Goal: Task Accomplishment & Management: Manage account settings

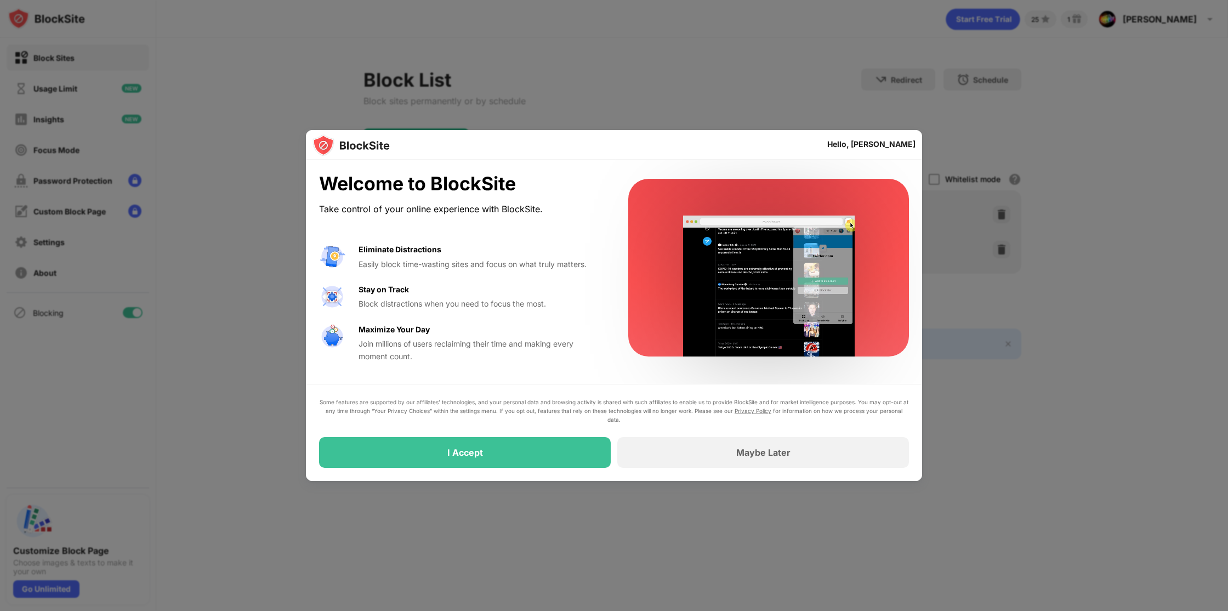
click at [290, 543] on div at bounding box center [614, 305] width 1228 height 611
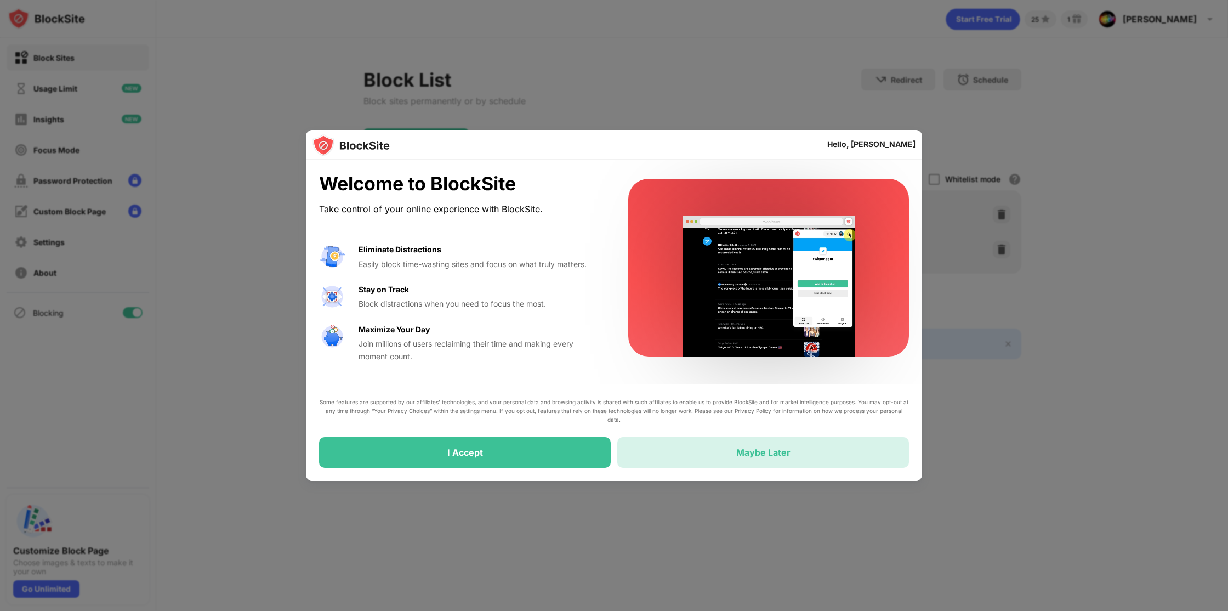
click at [765, 443] on div "Maybe Later" at bounding box center [763, 452] width 292 height 31
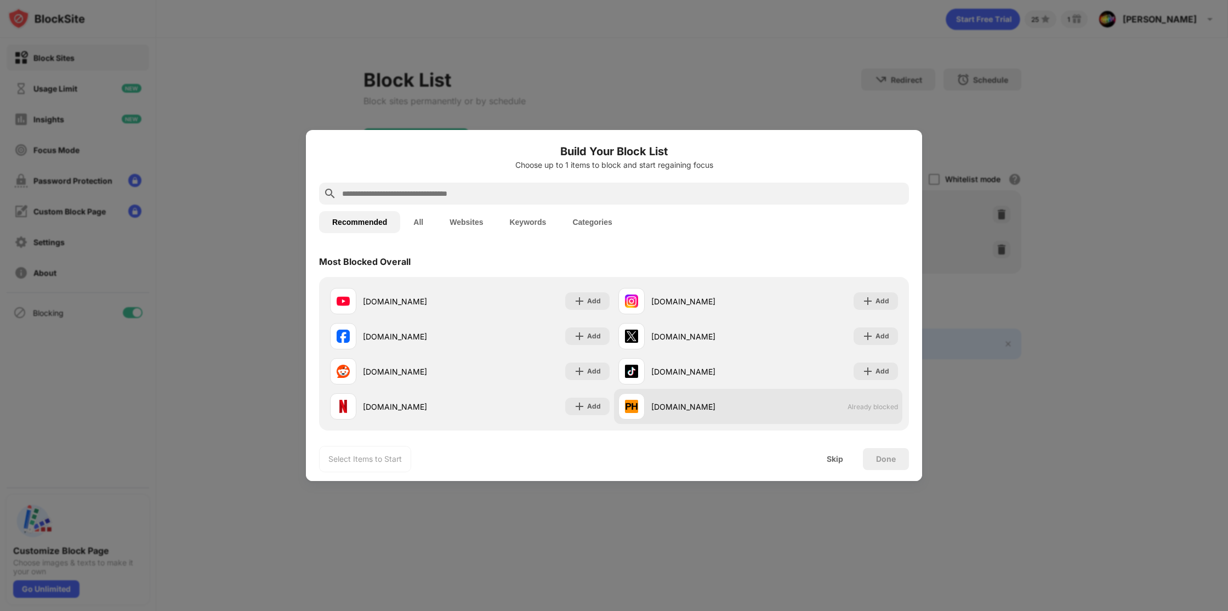
click at [735, 402] on div "[DOMAIN_NAME]" at bounding box center [704, 407] width 107 height 12
click at [692, 405] on div "[DOMAIN_NAME]" at bounding box center [704, 407] width 107 height 12
click at [692, 404] on div "[DOMAIN_NAME]" at bounding box center [704, 407] width 107 height 12
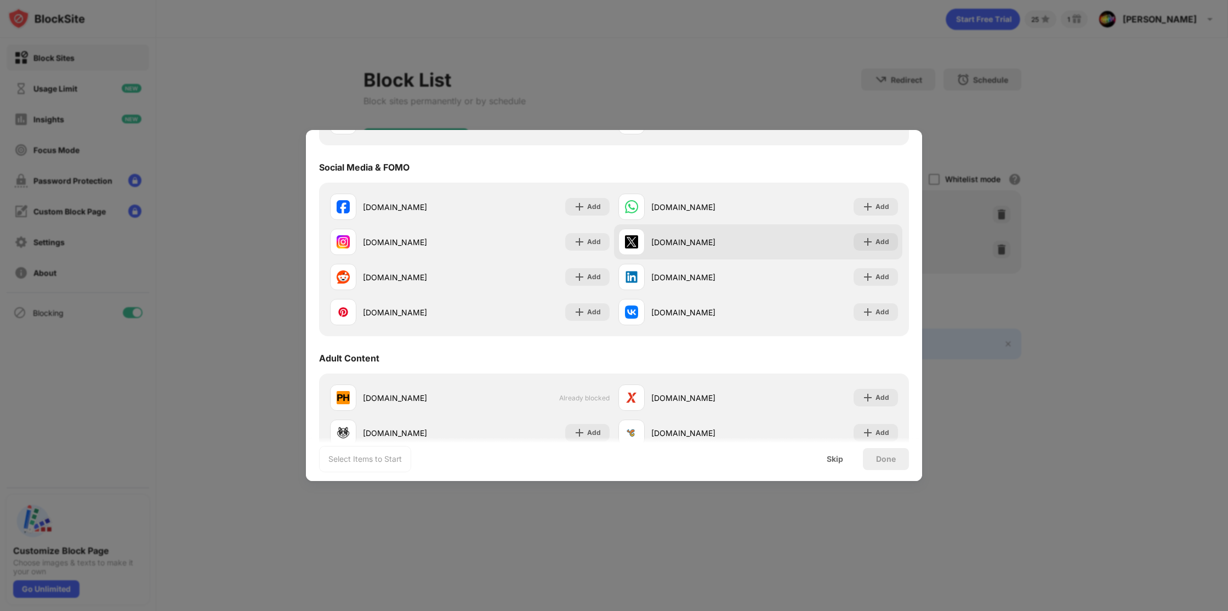
scroll to position [287, 0]
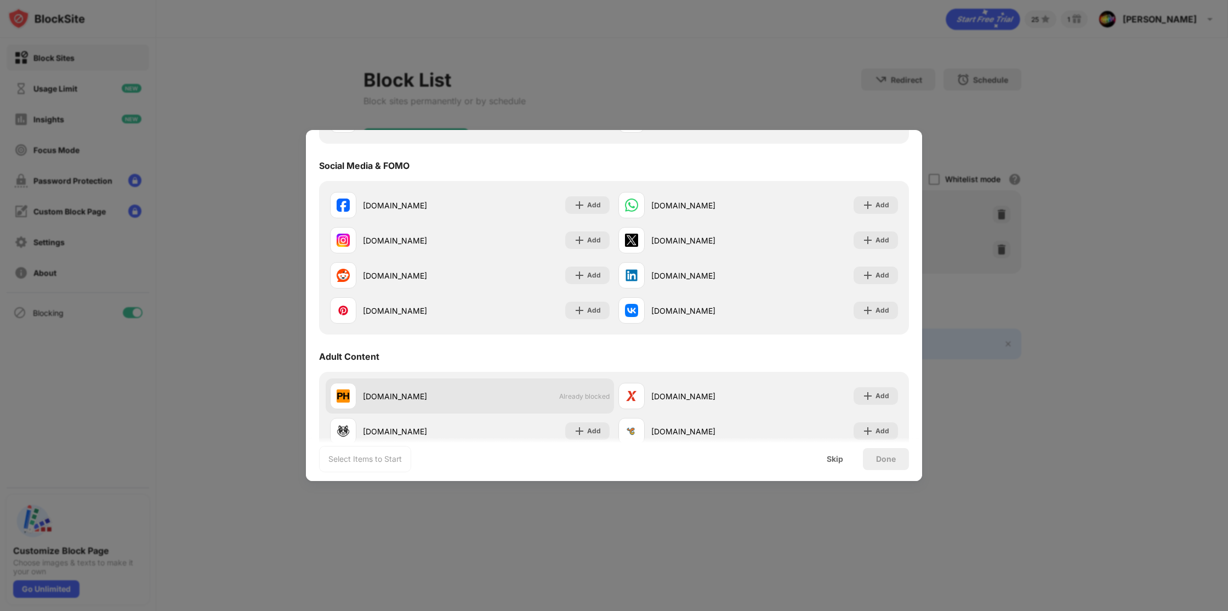
click at [575, 396] on span "Already blocked" at bounding box center [584, 396] width 50 height 8
click at [539, 395] on div "[DOMAIN_NAME] Already blocked" at bounding box center [470, 395] width 288 height 35
click at [454, 398] on div "[DOMAIN_NAME]" at bounding box center [416, 396] width 107 height 12
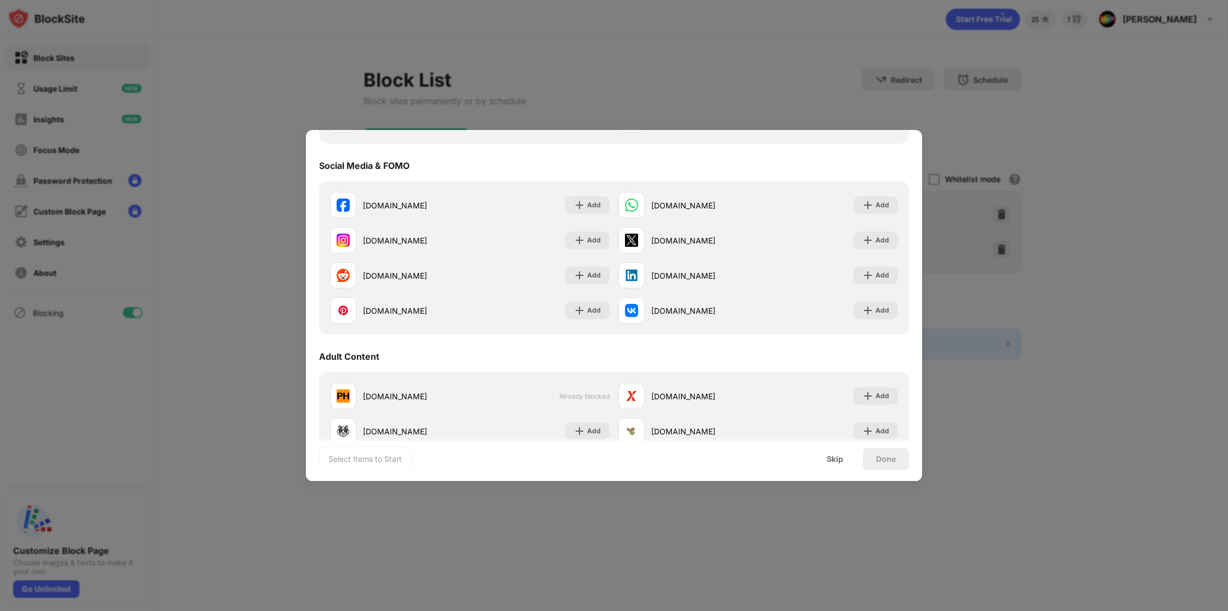
click at [1014, 470] on div at bounding box center [614, 305] width 1228 height 611
